Goal: Transaction & Acquisition: Book appointment/travel/reservation

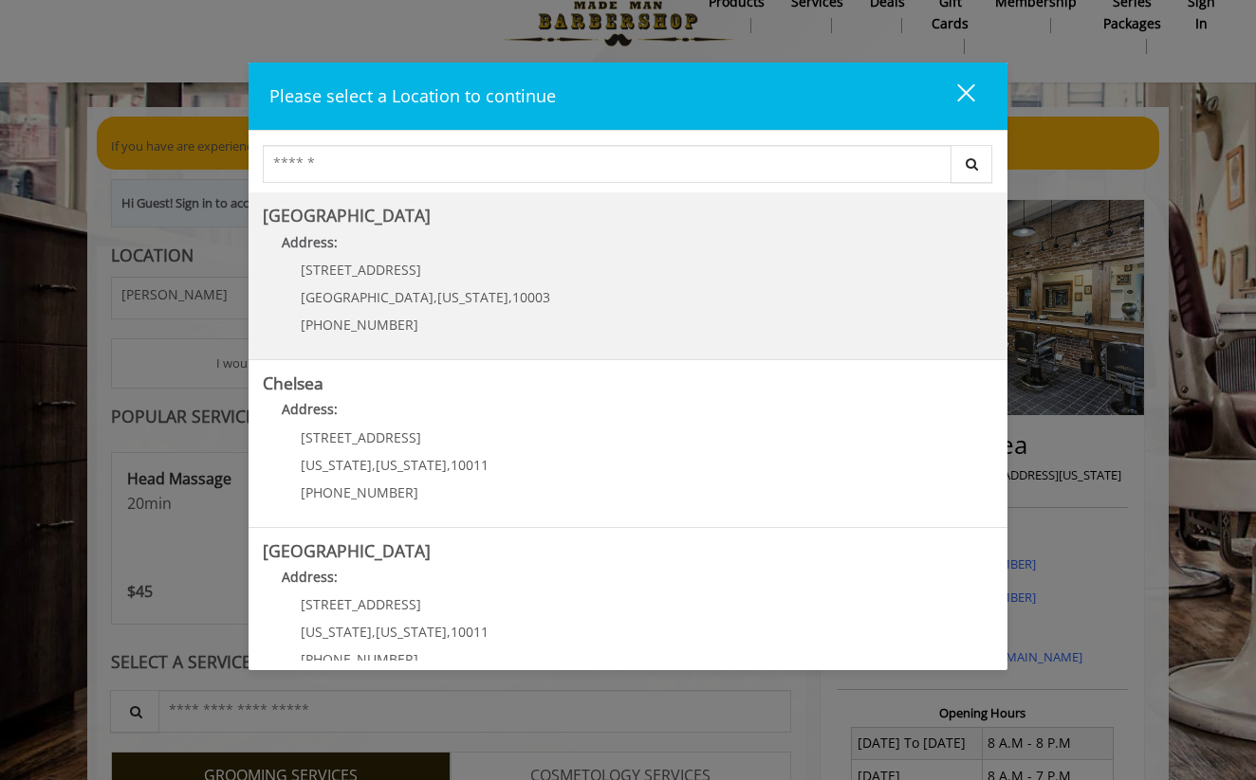
click at [838, 309] on Village "Greenwich Village Address: 60 E 8th St Manhattan , New York , 10003 (212) 598-1…" at bounding box center [628, 276] width 730 height 138
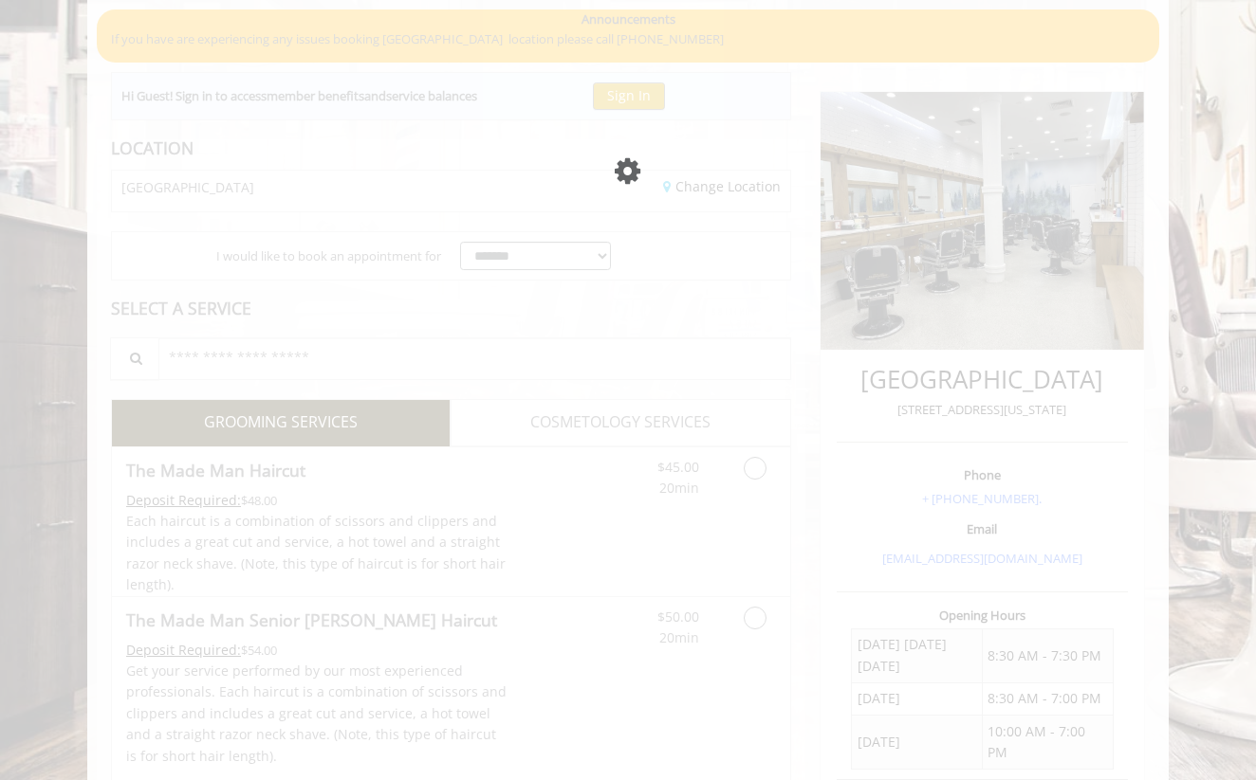
scroll to position [35, 0]
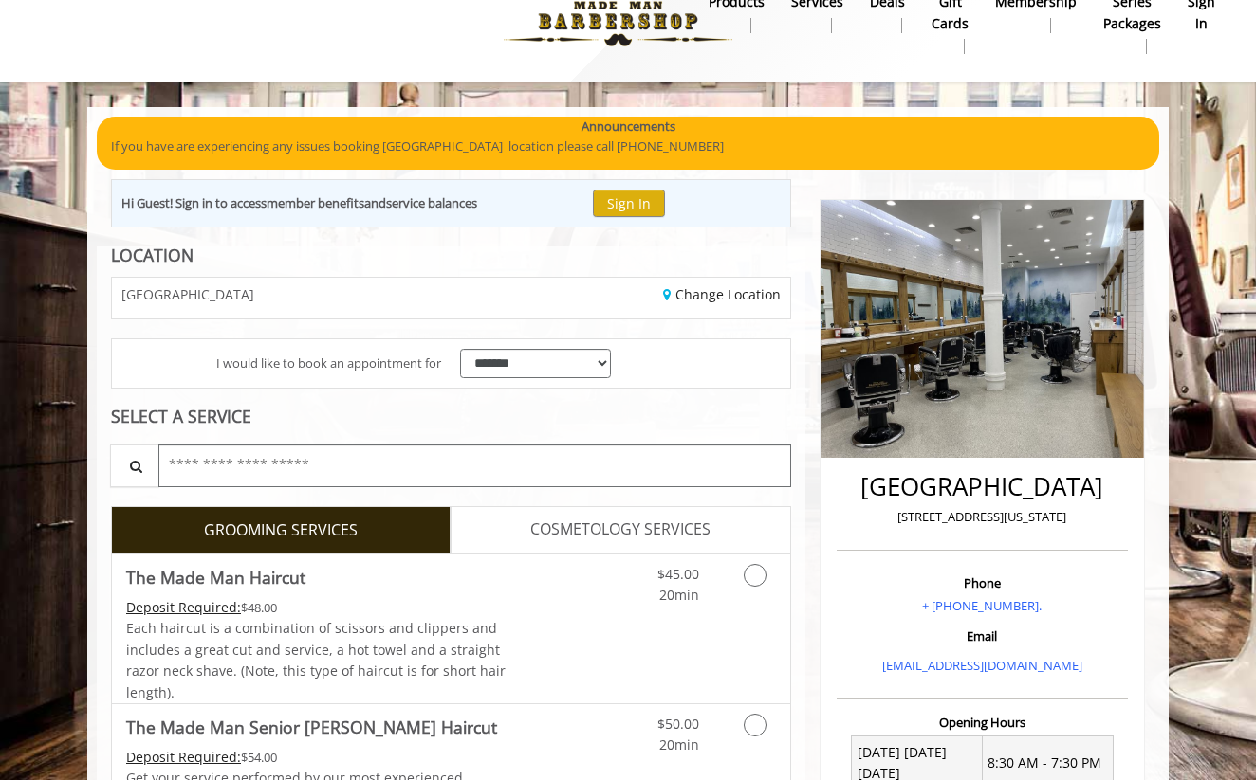
click at [441, 453] on input "text" at bounding box center [474, 466] width 633 height 43
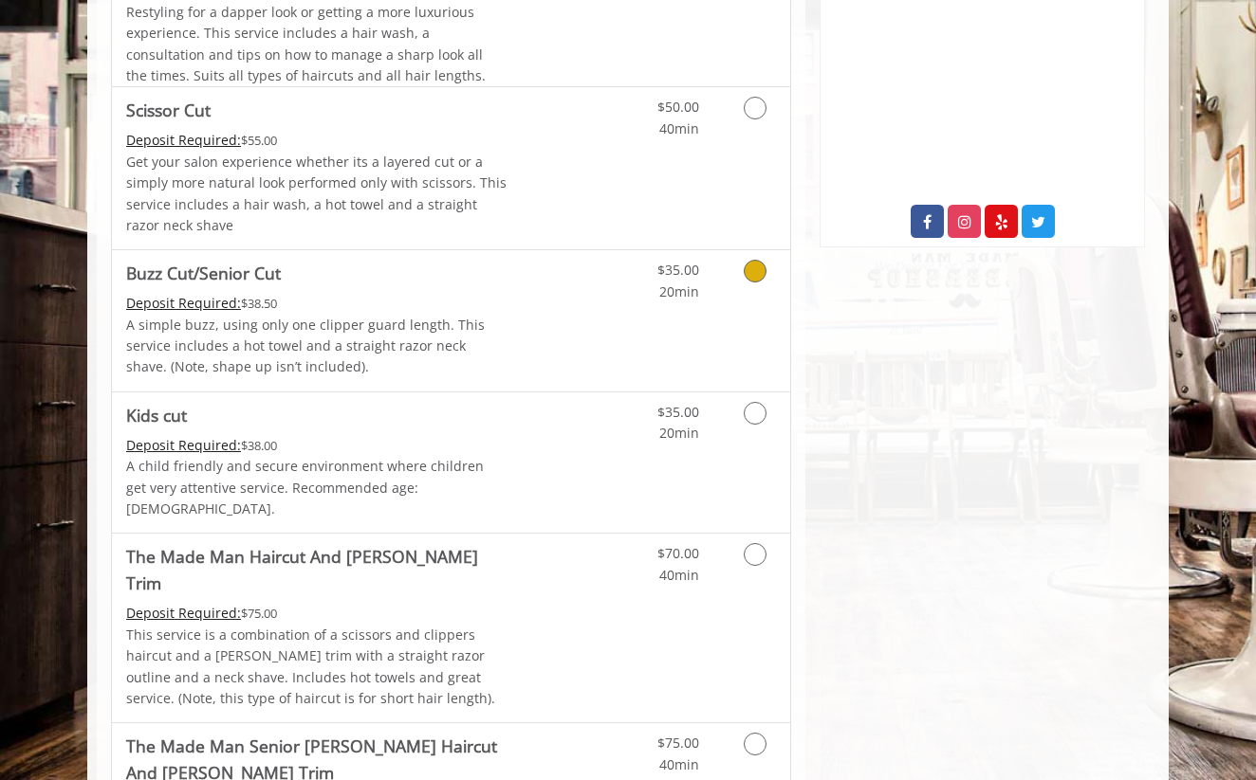
scroll to position [989, 0]
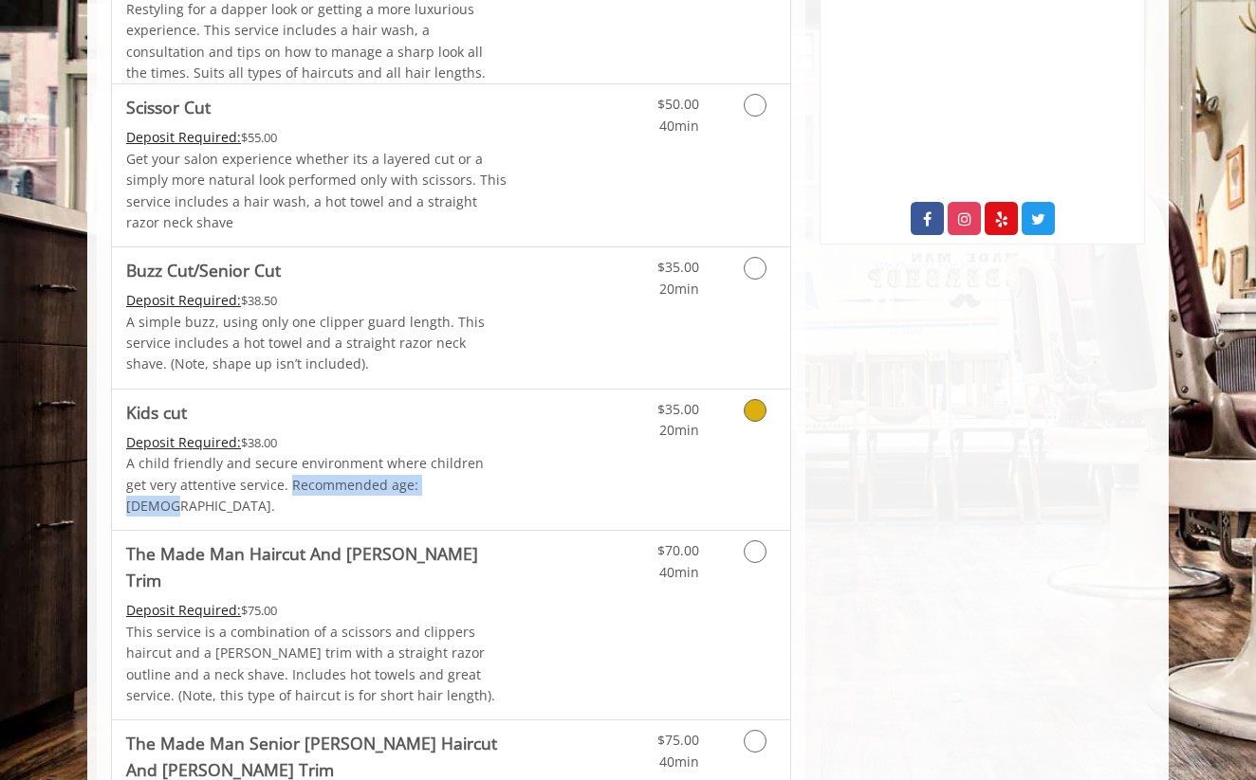
drag, startPoint x: 265, startPoint y: 477, endPoint x: 424, endPoint y: 471, distance: 159.4
click at [424, 471] on p "A child friendly and secure environment where children get very attentive servi…" at bounding box center [316, 485] width 381 height 64
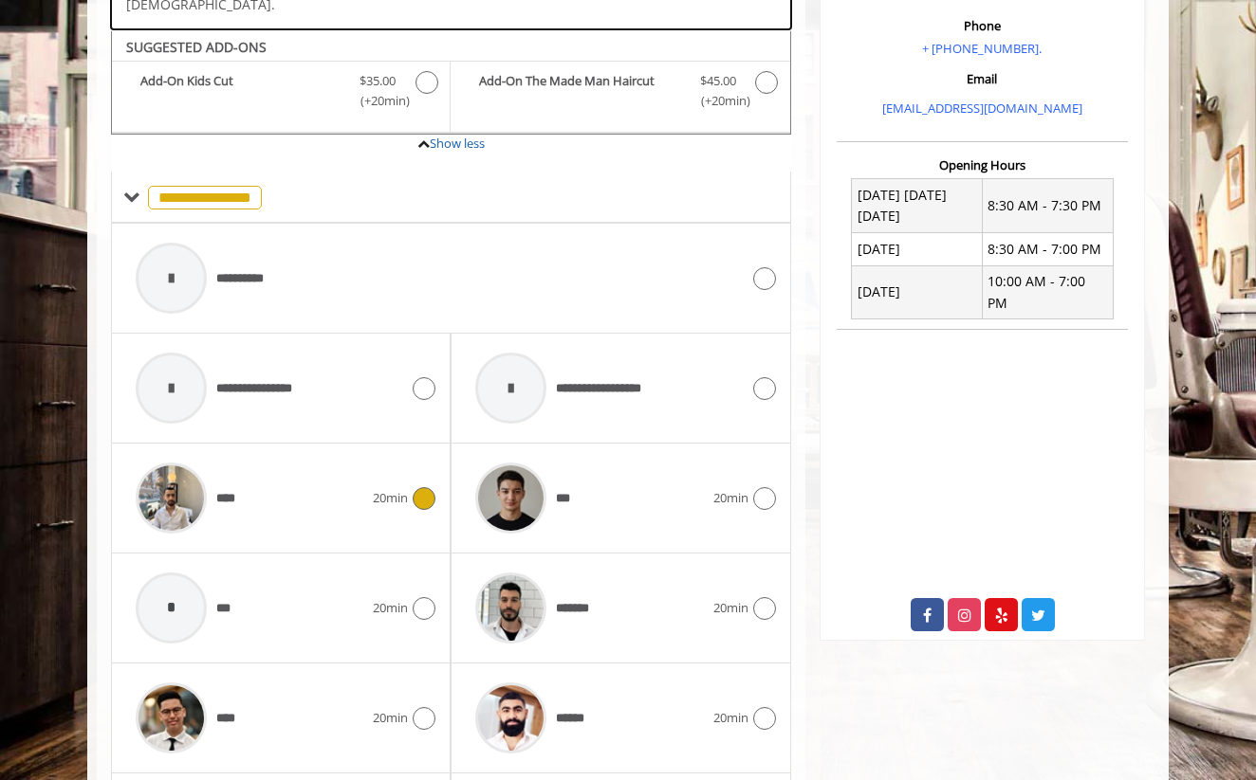
scroll to position [596, 0]
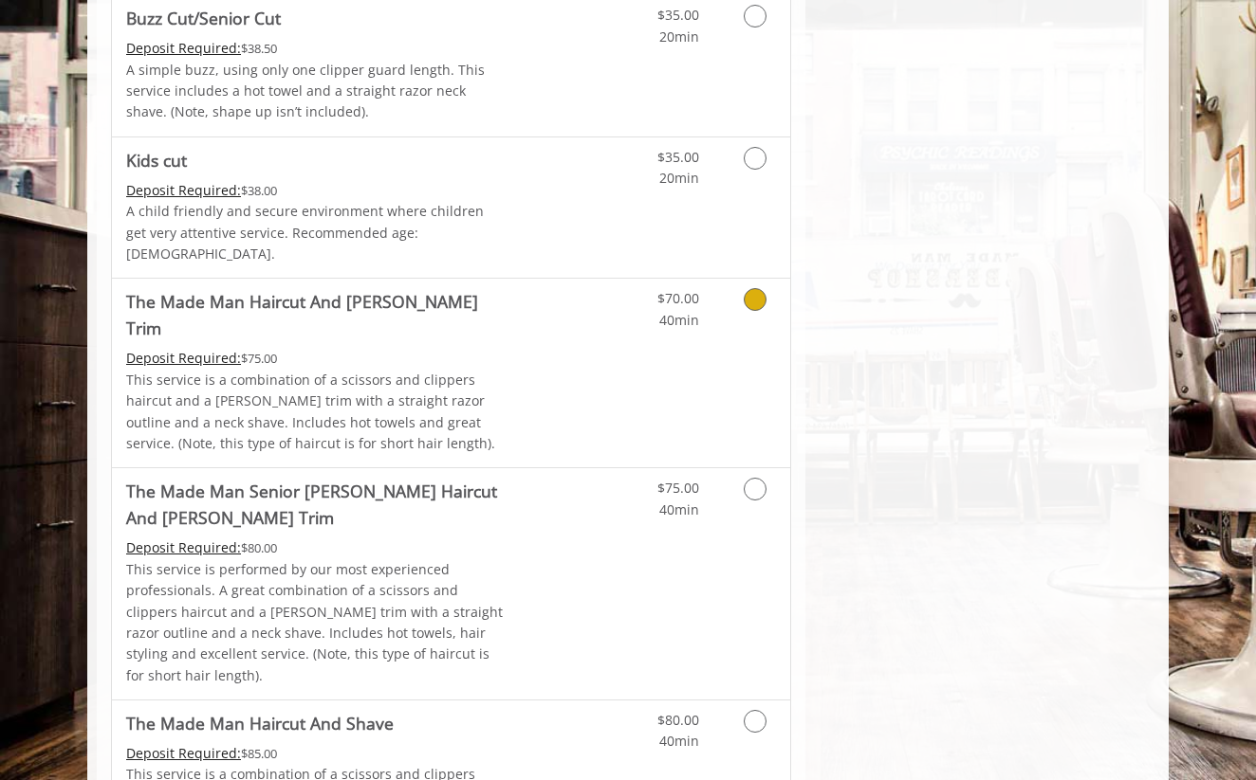
scroll to position [1239, 0]
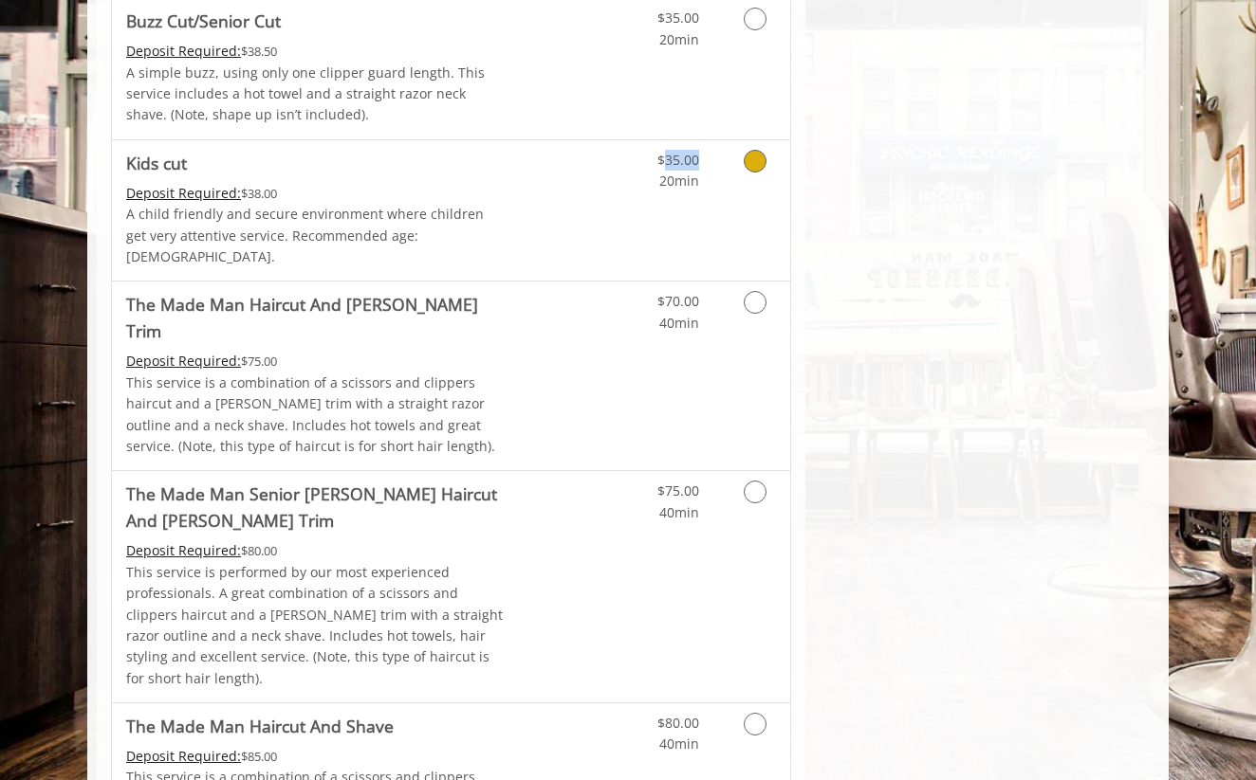
drag, startPoint x: 662, startPoint y: 155, endPoint x: 697, endPoint y: 155, distance: 35.1
click at [697, 155] on span "$35.00" at bounding box center [678, 160] width 42 height 18
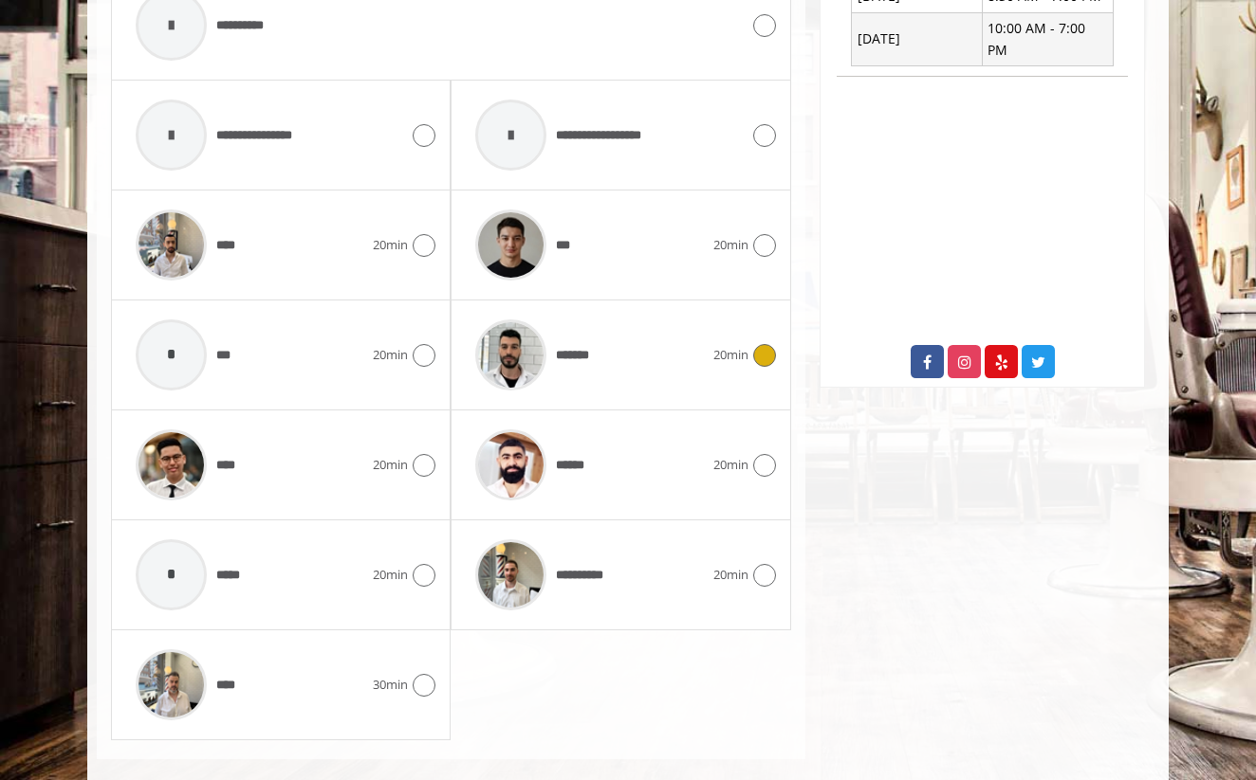
scroll to position [845, 0]
click at [507, 339] on img at bounding box center [510, 356] width 71 height 71
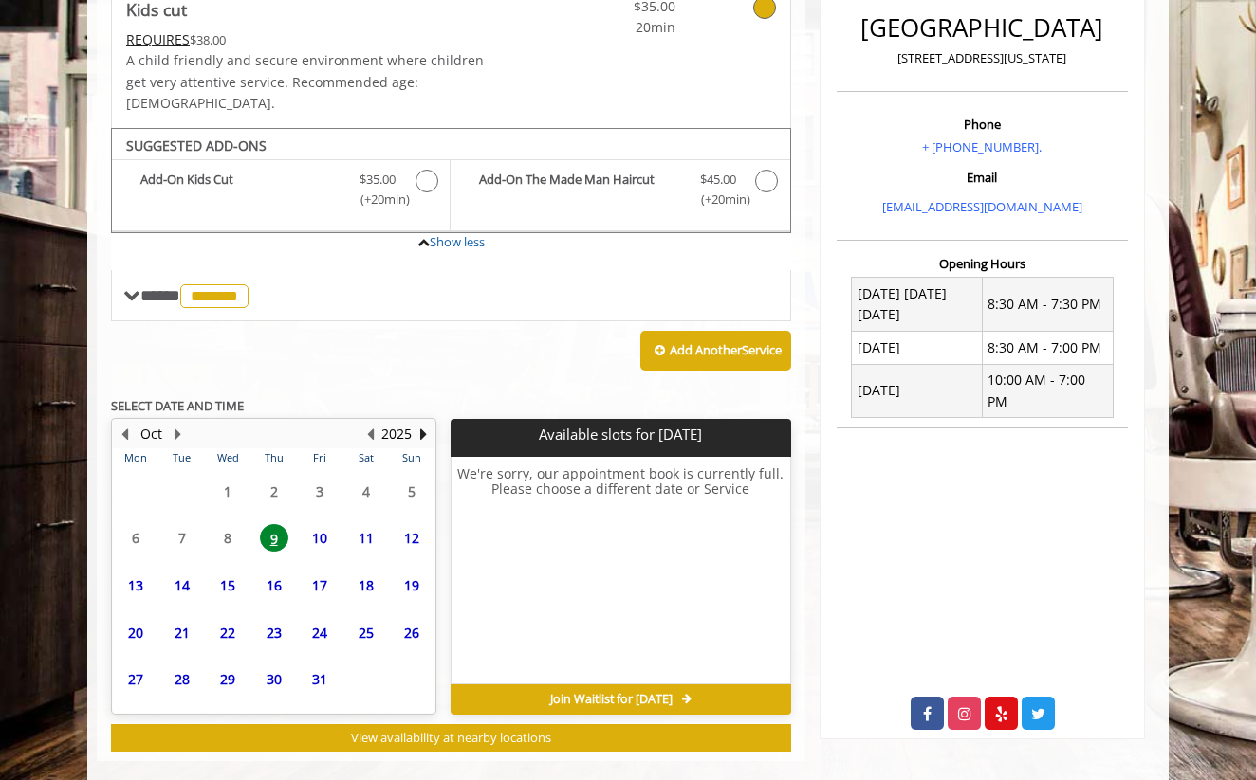
scroll to position [493, 0]
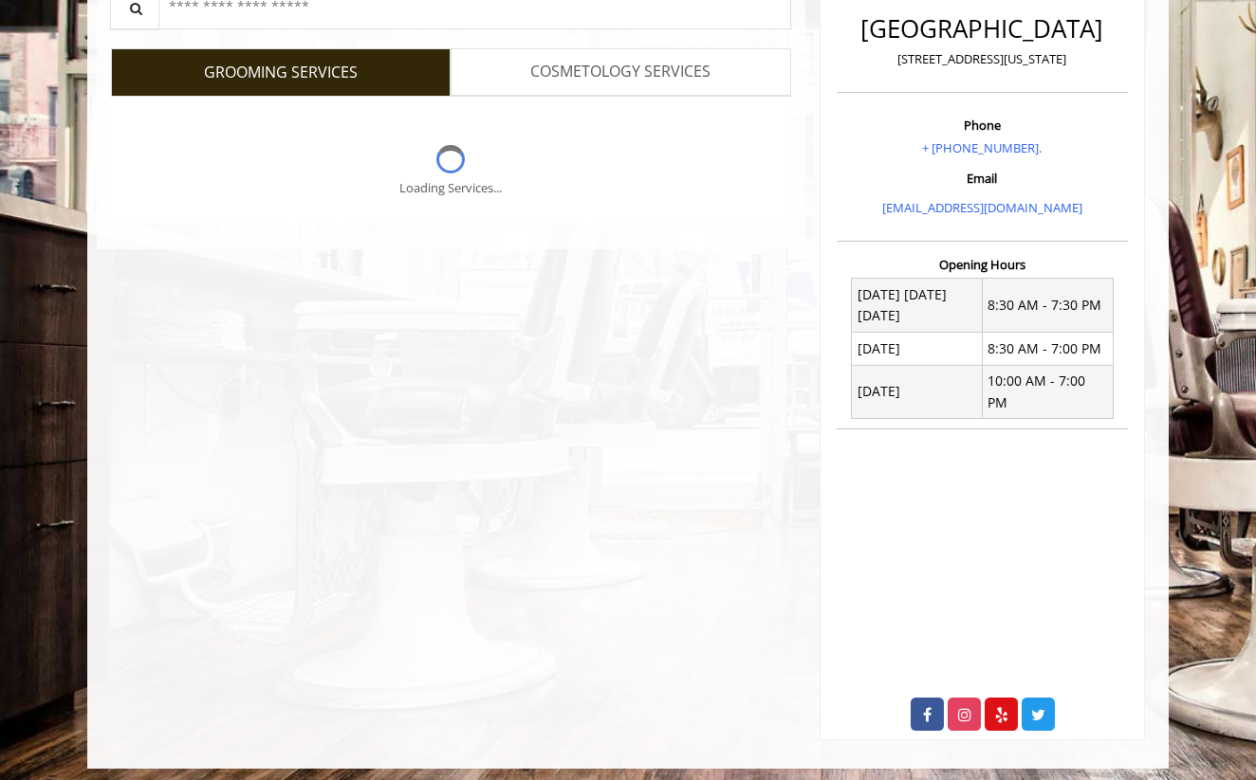
scroll to position [35, 0]
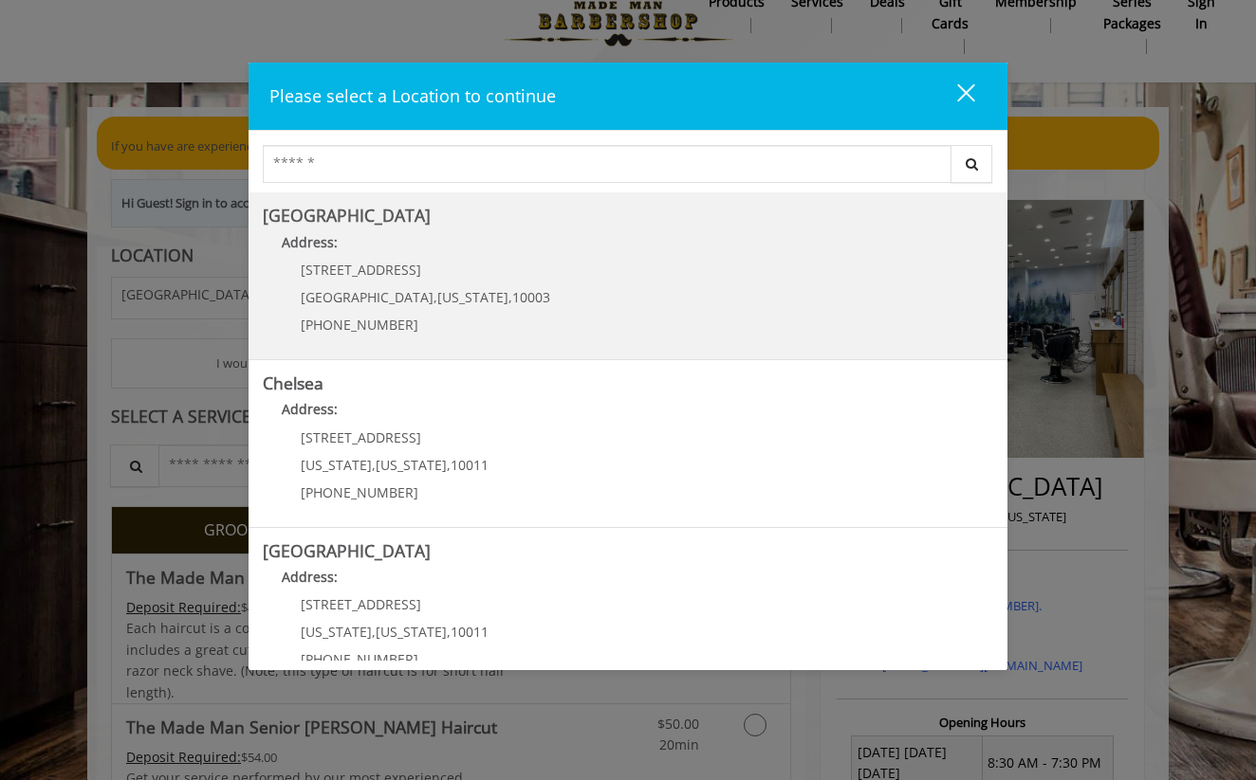
click at [700, 260] on Village "Address:" at bounding box center [628, 247] width 730 height 30
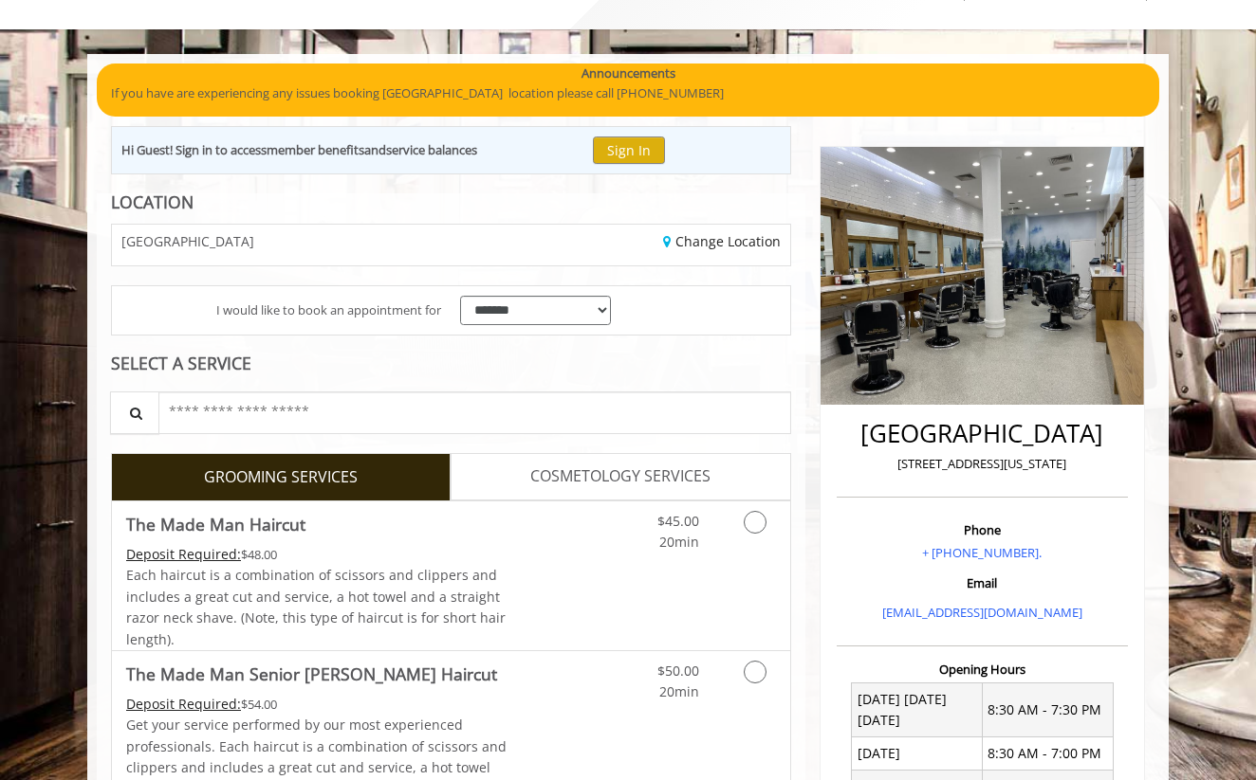
scroll to position [205, 0]
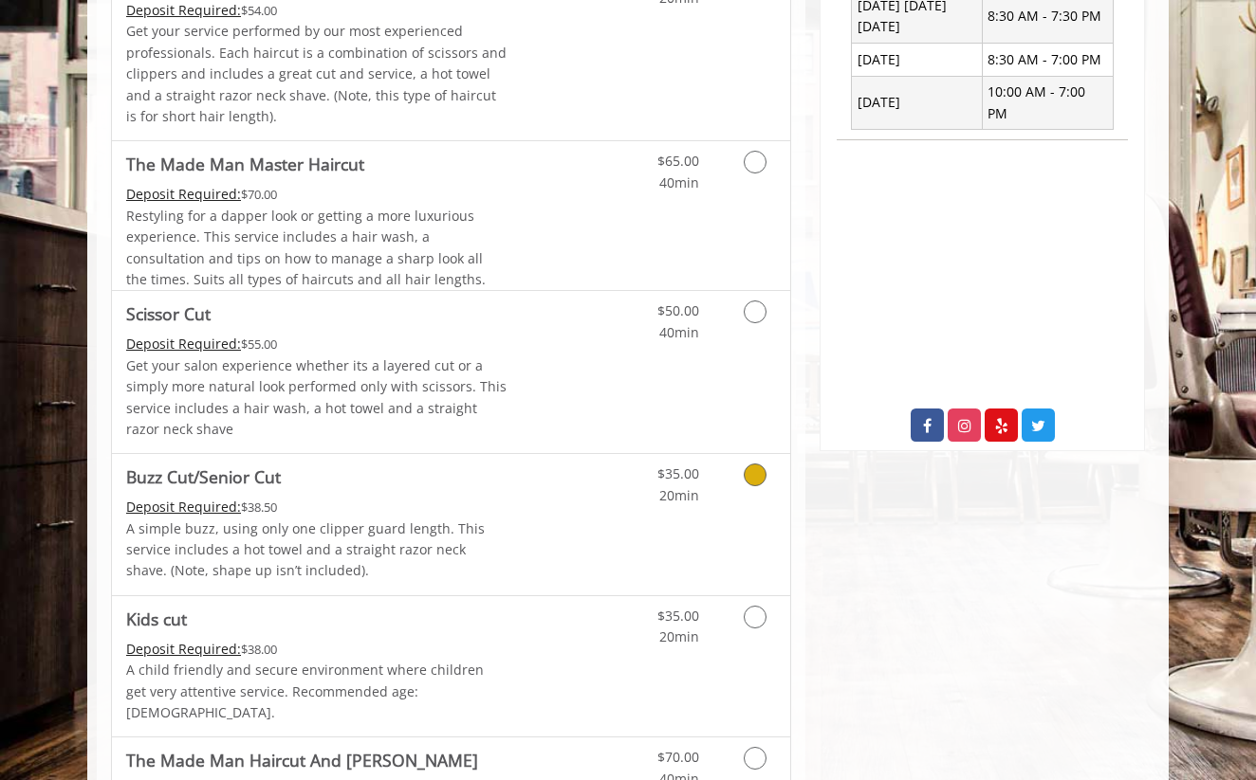
scroll to position [790, 0]
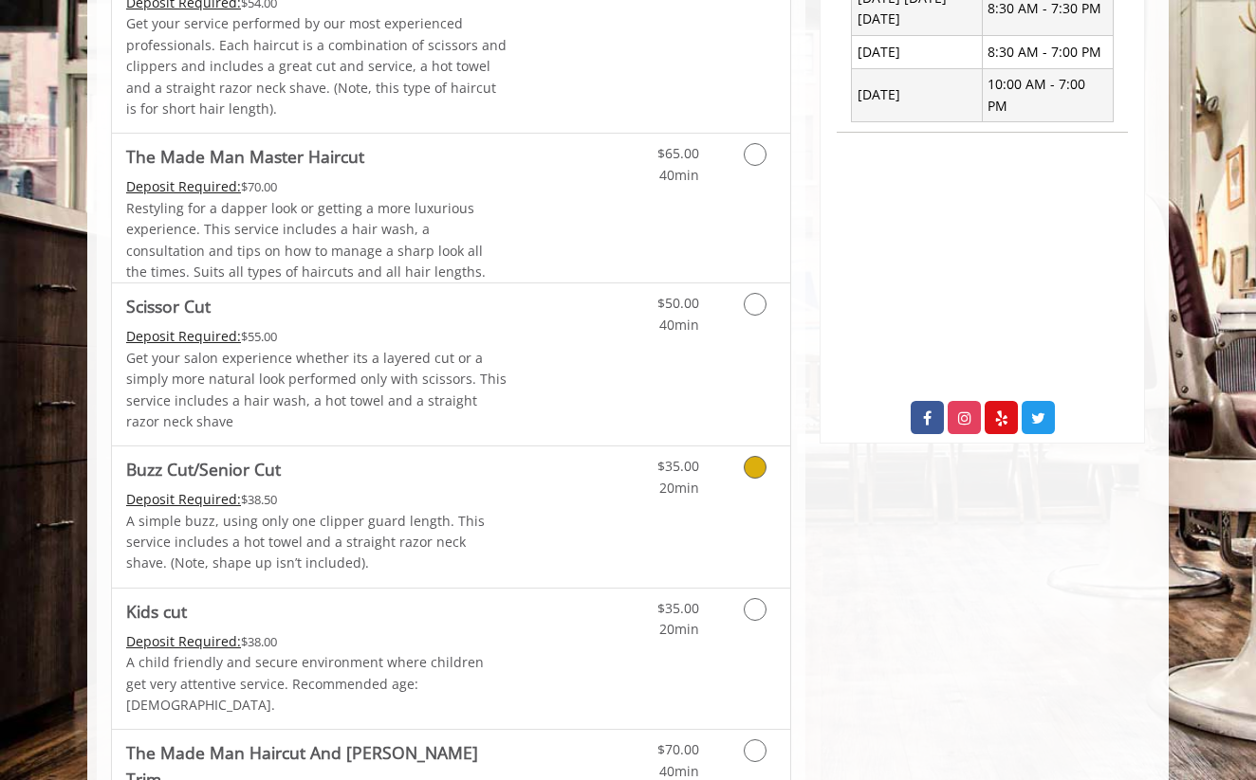
click at [635, 504] on div "$35.00 20min" at bounding box center [705, 517] width 170 height 141
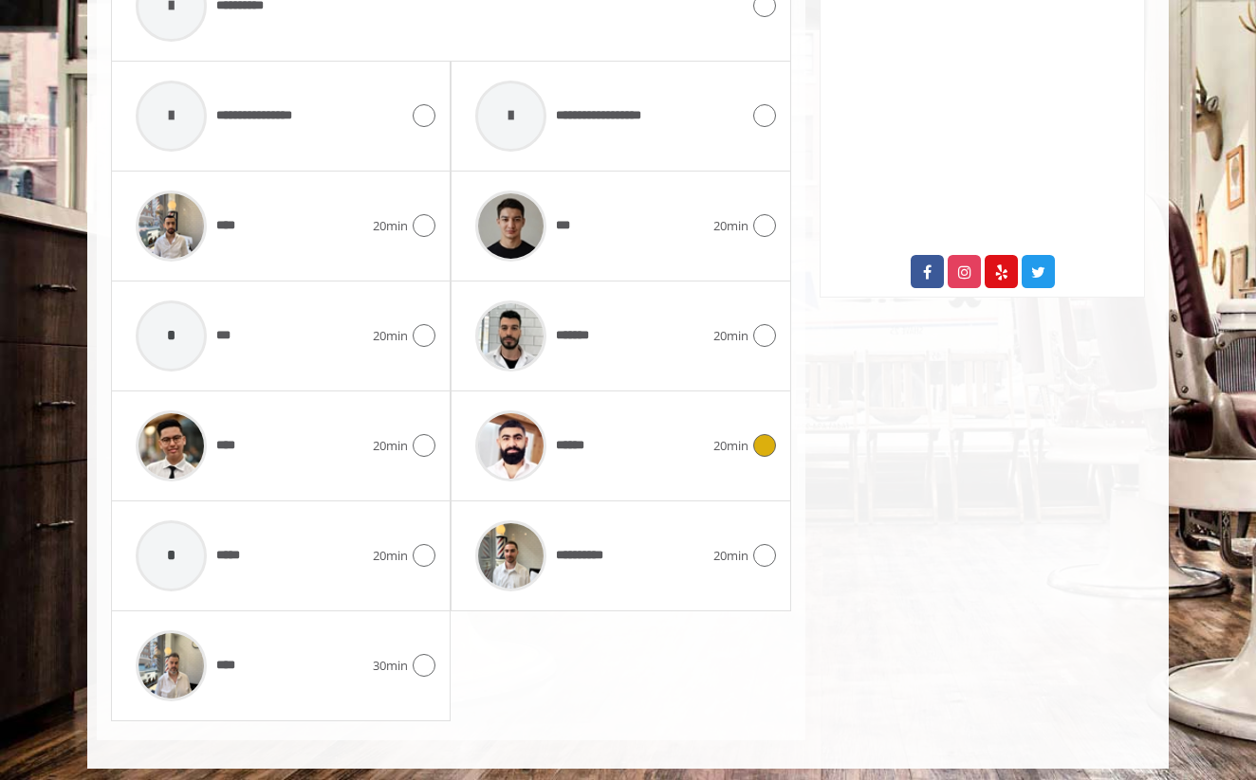
scroll to position [935, 0]
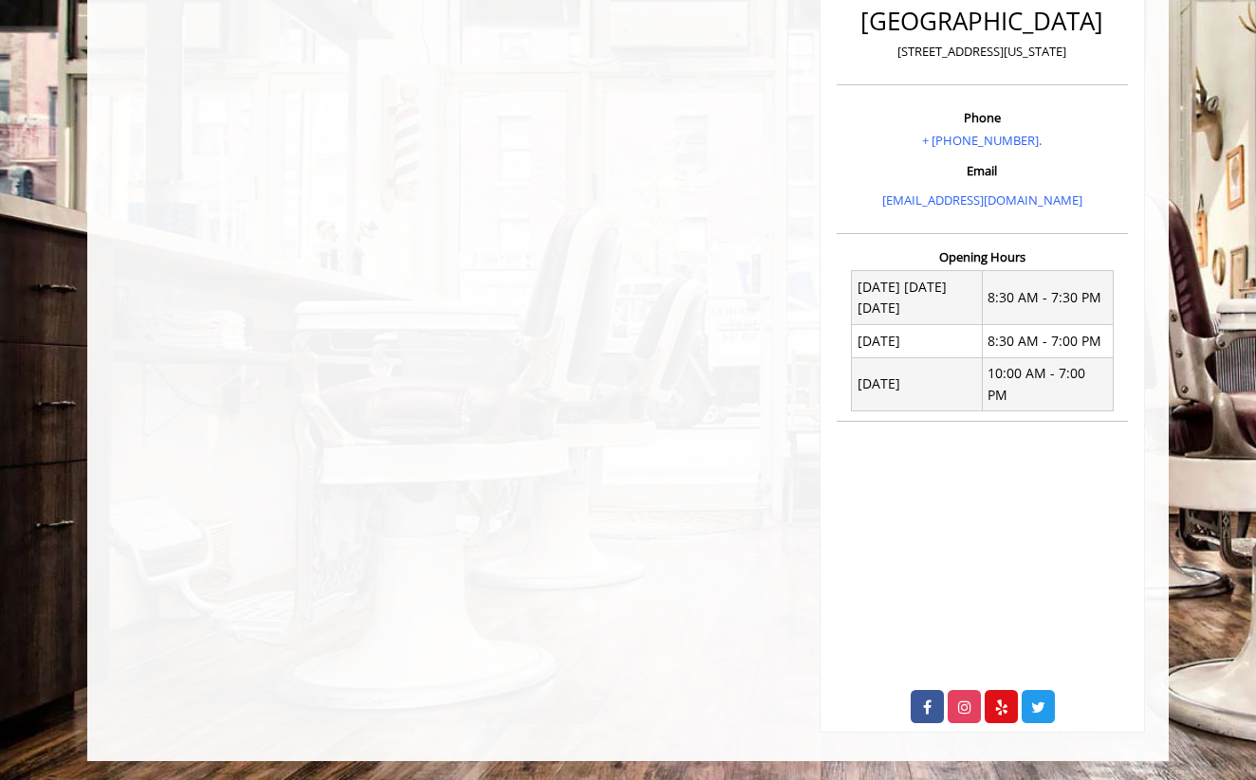
scroll to position [35, 0]
